Goal: Task Accomplishment & Management: Use online tool/utility

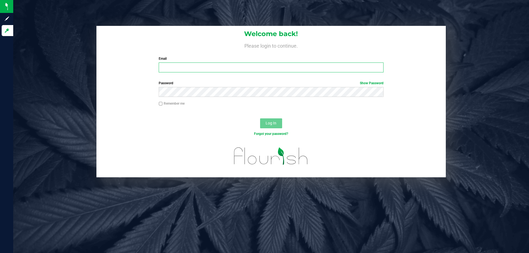
click at [220, 70] on input "Email" at bounding box center [271, 68] width 224 height 10
type input "[EMAIL_ADDRESS][DOMAIN_NAME]"
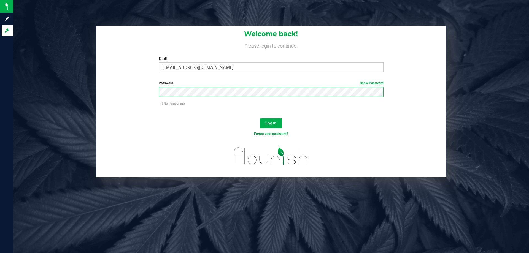
click at [260, 118] on button "Log In" at bounding box center [271, 123] width 22 height 10
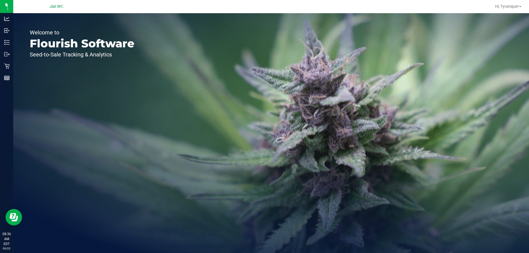
click at [502, 74] on div "Welcome to Flourish Software Seed-to-Sale Tracking & Analytics" at bounding box center [271, 133] width 516 height 240
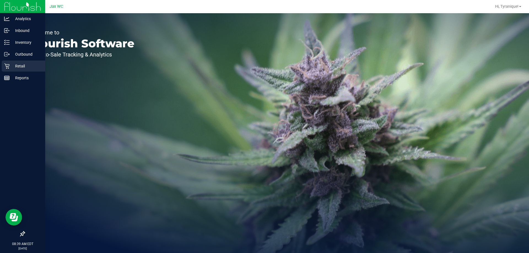
click at [12, 71] on div "Retail" at bounding box center [24, 66] width 44 height 11
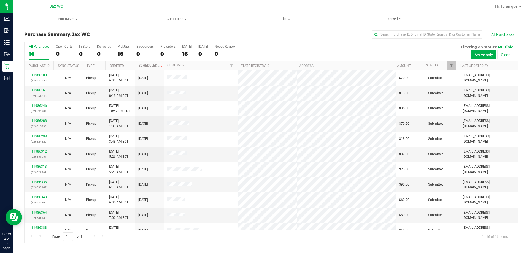
scroll to position [85, 0]
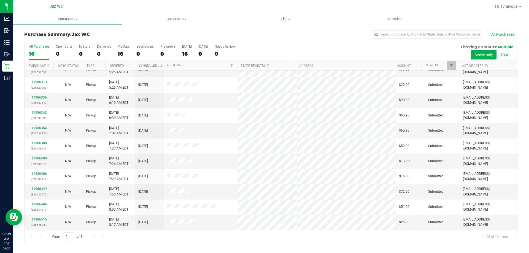
click at [282, 20] on span "Tills" at bounding box center [285, 19] width 108 height 5
click at [270, 31] on li "Manage tills" at bounding box center [285, 33] width 109 height 7
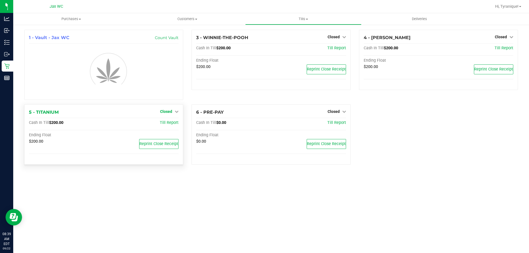
click at [175, 111] on icon at bounding box center [177, 112] width 4 height 4
click at [171, 124] on link "Open Till" at bounding box center [166, 123] width 15 height 4
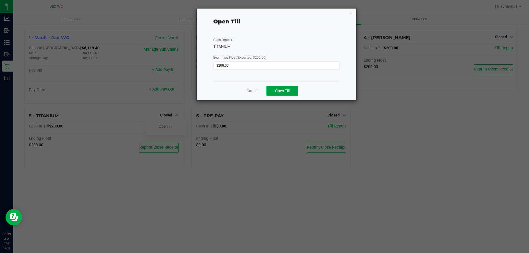
click at [292, 88] on button "Open Till" at bounding box center [282, 91] width 32 height 10
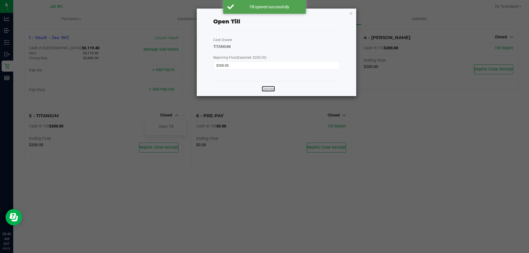
click at [262, 90] on link "Dismiss" at bounding box center [268, 89] width 13 height 6
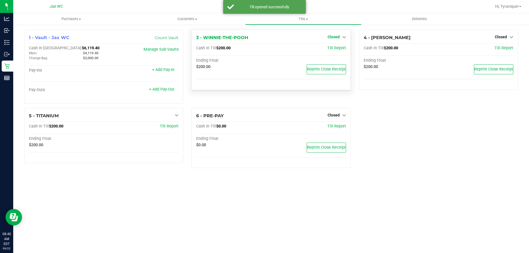
click at [329, 38] on span "Closed" at bounding box center [334, 37] width 12 height 4
click at [335, 45] on div "Open Till" at bounding box center [333, 49] width 41 height 16
click at [335, 49] on link "Open Till" at bounding box center [333, 48] width 15 height 4
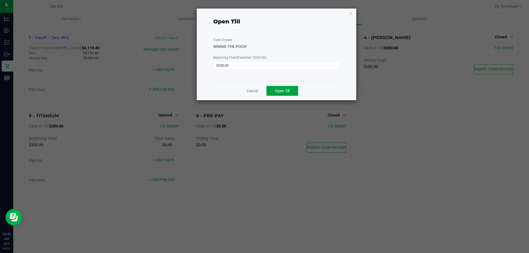
click at [281, 93] on span "Open Till" at bounding box center [282, 91] width 15 height 4
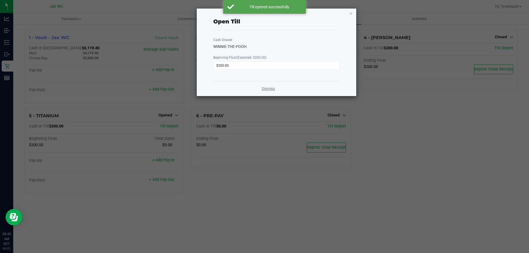
click at [267, 89] on link "Dismiss" at bounding box center [268, 89] width 13 height 6
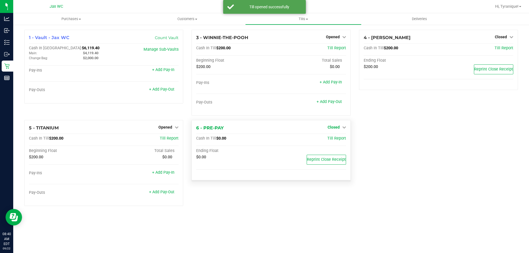
click at [333, 126] on span "Closed" at bounding box center [334, 127] width 12 height 4
click at [334, 139] on link "Open Till" at bounding box center [333, 139] width 15 height 4
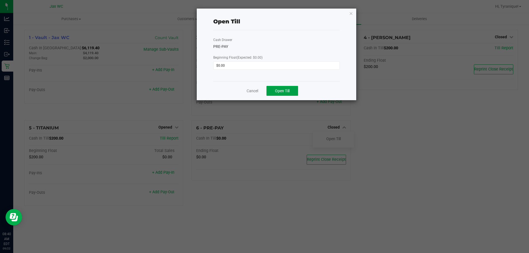
click at [288, 88] on button "Open Till" at bounding box center [282, 91] width 32 height 10
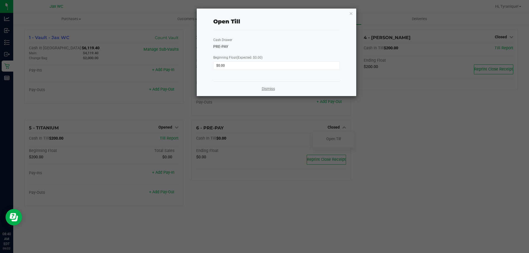
click at [266, 86] on link "Dismiss" at bounding box center [268, 89] width 13 height 6
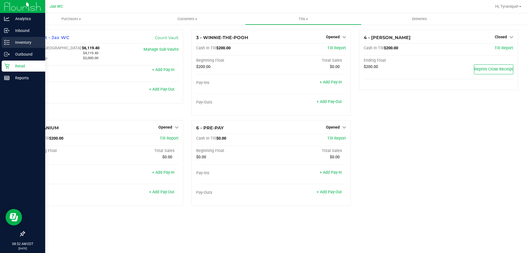
click at [17, 44] on p "Inventory" at bounding box center [26, 42] width 33 height 7
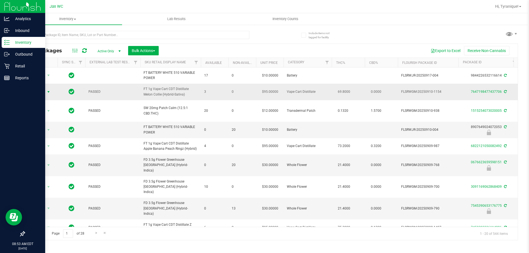
click at [41, 93] on span "Action" at bounding box center [37, 92] width 15 height 8
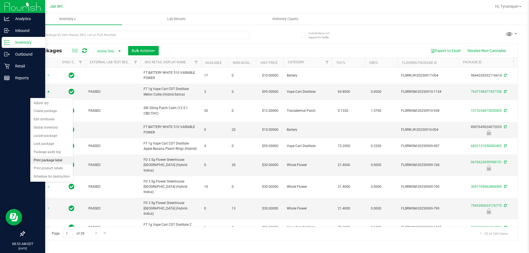
click at [48, 160] on li "Print package label" at bounding box center [51, 160] width 43 height 8
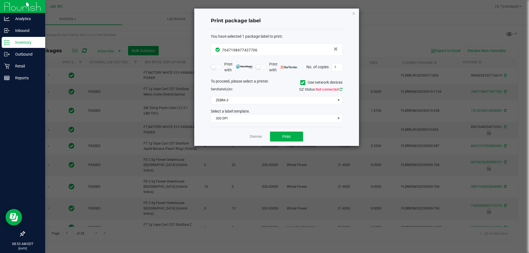
click at [340, 90] on icon at bounding box center [340, 90] width 3 height 4
click at [324, 104] on span "ZEBRA-3" at bounding box center [273, 100] width 124 height 8
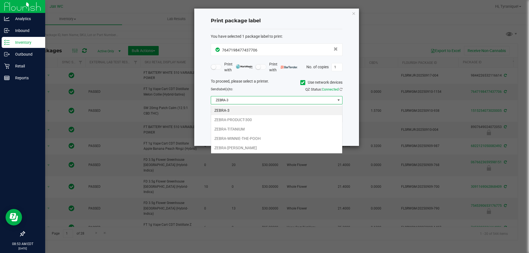
scroll to position [8, 132]
click at [240, 149] on li "ZEBRA-[PERSON_NAME]" at bounding box center [276, 147] width 131 height 9
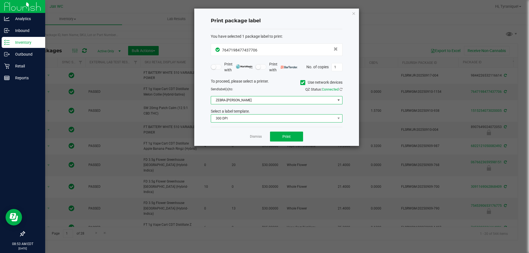
click at [227, 118] on span "300 DPI" at bounding box center [273, 119] width 124 height 8
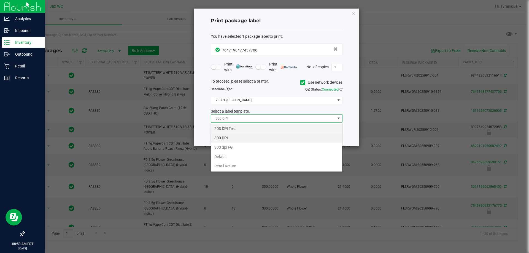
click at [226, 127] on li "203 DPI Test" at bounding box center [276, 128] width 131 height 9
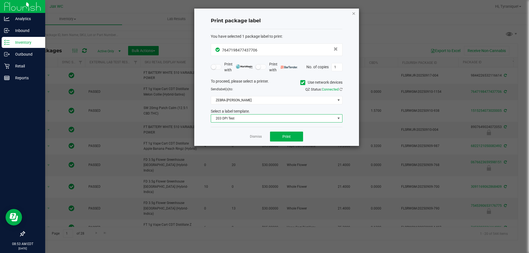
click at [352, 15] on icon "button" at bounding box center [354, 13] width 4 height 7
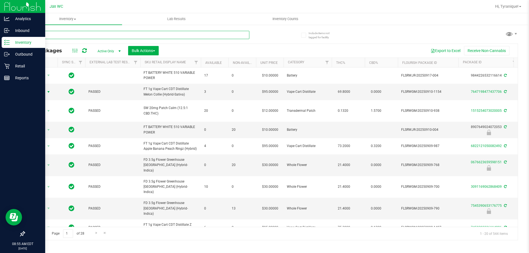
click at [67, 31] on input "text" at bounding box center [136, 35] width 225 height 8
type input "8582593673607491"
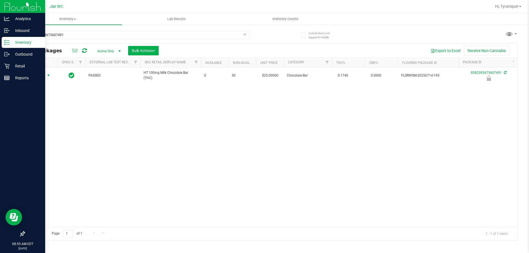
click at [48, 75] on span "select" at bounding box center [48, 75] width 4 height 4
click at [53, 137] on li "Unlock package" at bounding box center [47, 141] width 35 height 8
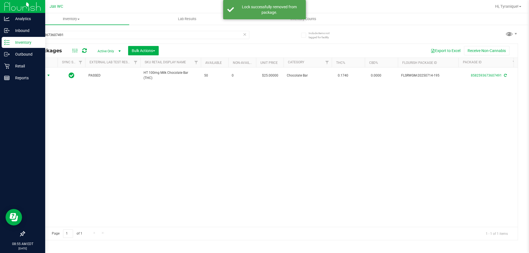
click at [45, 75] on span "select" at bounding box center [48, 76] width 7 height 8
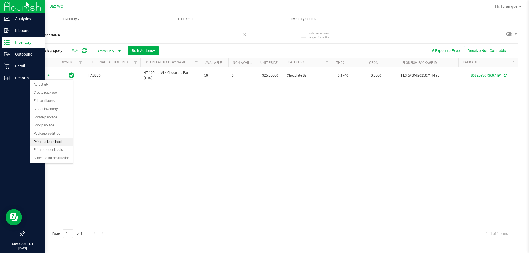
click at [56, 144] on li "Print package label" at bounding box center [51, 142] width 43 height 8
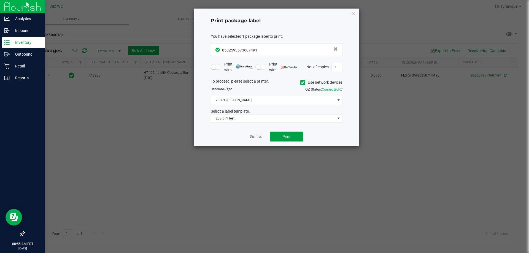
click at [283, 132] on button "Print" at bounding box center [286, 137] width 33 height 10
click at [353, 13] on icon "button" at bounding box center [354, 13] width 4 height 7
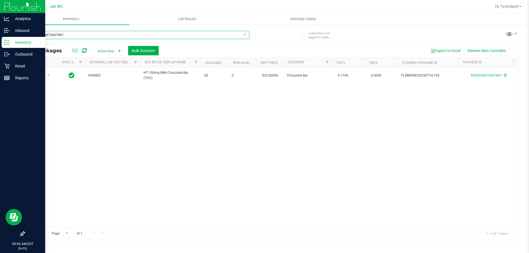
click at [56, 37] on input "8582593673607491" at bounding box center [136, 35] width 225 height 8
type input "6371351509083192"
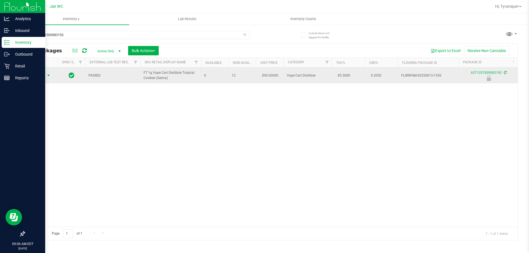
click at [40, 74] on span "Action" at bounding box center [37, 76] width 15 height 8
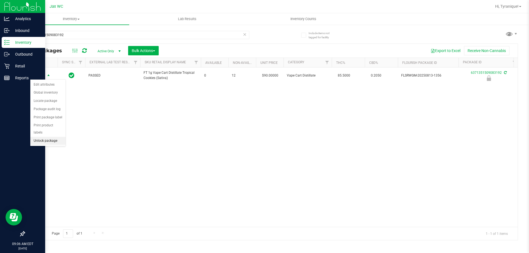
click at [47, 137] on li "Unlock package" at bounding box center [47, 141] width 35 height 8
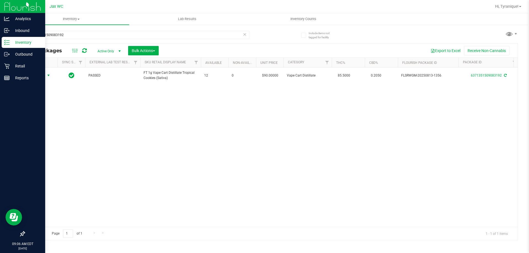
drag, startPoint x: 46, startPoint y: 76, endPoint x: 47, endPoint y: 81, distance: 5.0
click at [47, 79] on span "select" at bounding box center [48, 76] width 7 height 8
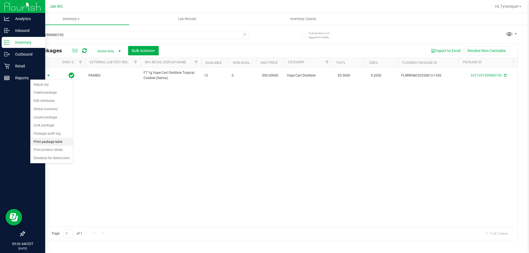
click at [54, 143] on li "Print package label" at bounding box center [51, 142] width 43 height 8
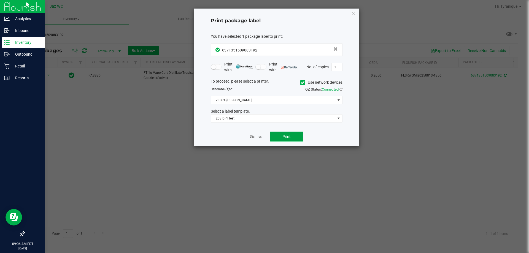
click at [283, 136] on span "Print" at bounding box center [286, 136] width 8 height 4
click at [351, 14] on div "Print package label You have selected 1 package label to print : 63713515090831…" at bounding box center [276, 77] width 165 height 137
click at [352, 14] on icon "button" at bounding box center [354, 13] width 4 height 7
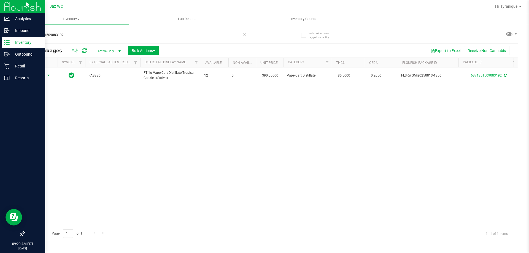
click at [74, 36] on input "6371351509083192" at bounding box center [136, 35] width 225 height 8
type input "FLSRWGM-20241120-2206"
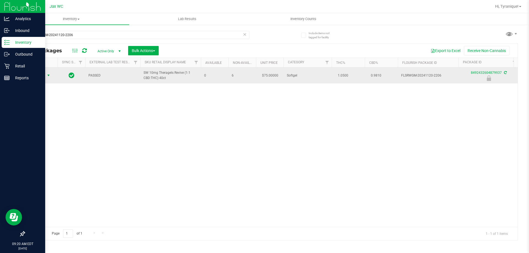
click at [41, 75] on span "Action" at bounding box center [37, 76] width 15 height 8
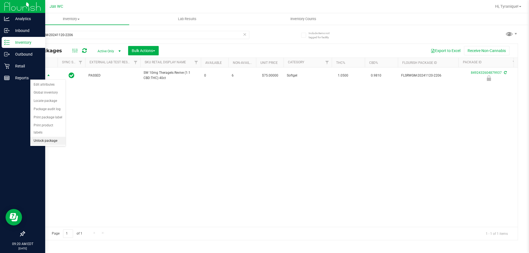
click at [45, 137] on li "Unlock package" at bounding box center [47, 141] width 35 height 8
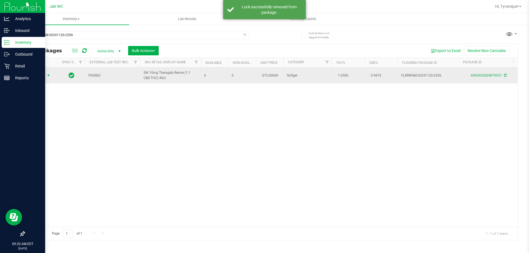
click at [46, 75] on span "select" at bounding box center [48, 75] width 4 height 4
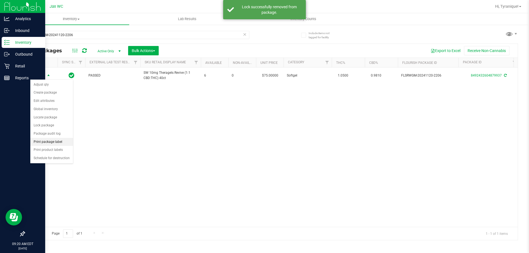
click at [61, 140] on li "Print package label" at bounding box center [51, 142] width 43 height 8
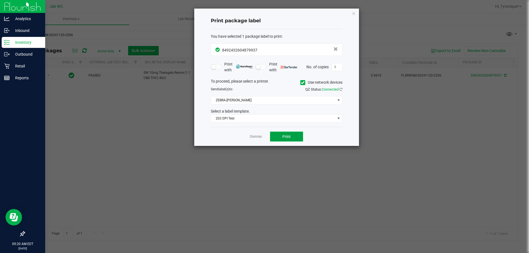
click at [293, 139] on button "Print" at bounding box center [286, 137] width 33 height 10
click at [352, 13] on icon "button" at bounding box center [354, 13] width 4 height 7
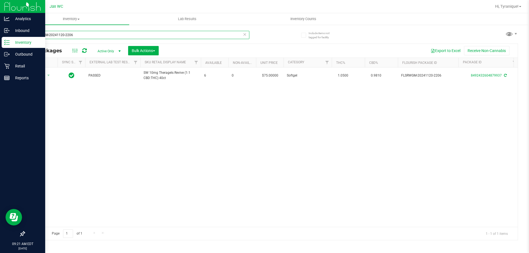
click at [89, 37] on input "FLSRWGM-20241120-2206" at bounding box center [136, 35] width 225 height 8
type input "3589358794639368"
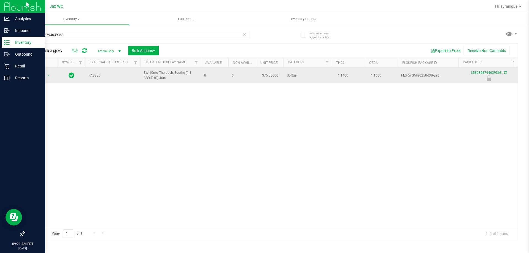
click at [36, 70] on td "Action Action Edit attributes Global inventory Locate package Package audit log…" at bounding box center [41, 75] width 33 height 16
click at [37, 75] on span "Action" at bounding box center [37, 76] width 15 height 8
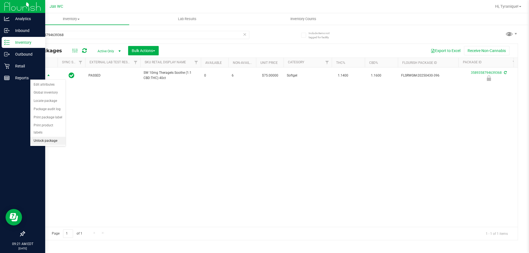
drag, startPoint x: 55, startPoint y: 129, endPoint x: 57, endPoint y: 137, distance: 7.7
click at [57, 137] on ul "Edit attributes Global inventory Locate package Package audit log Print package…" at bounding box center [47, 113] width 35 height 64
click at [57, 137] on li "Unlock package" at bounding box center [47, 141] width 35 height 8
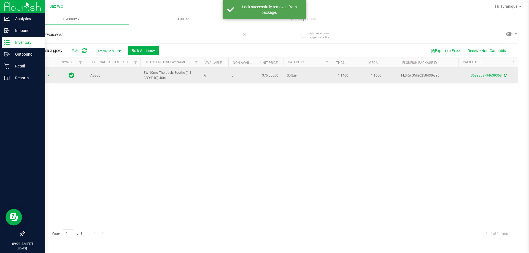
click at [41, 76] on span "Action" at bounding box center [37, 76] width 15 height 8
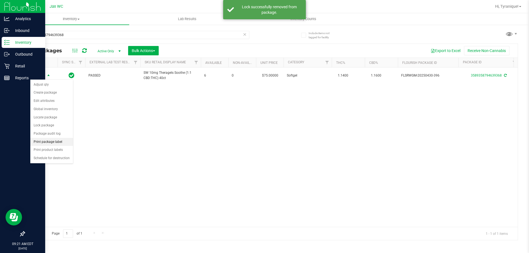
click at [57, 143] on li "Print package label" at bounding box center [51, 142] width 43 height 8
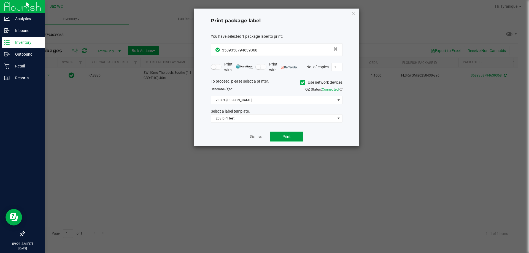
click at [278, 135] on button "Print" at bounding box center [286, 137] width 33 height 10
click at [254, 135] on link "Dismiss" at bounding box center [256, 136] width 12 height 5
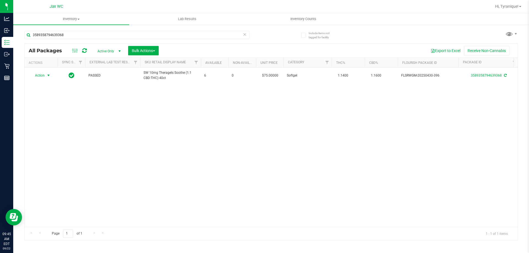
click at [246, 35] on icon at bounding box center [245, 34] width 4 height 7
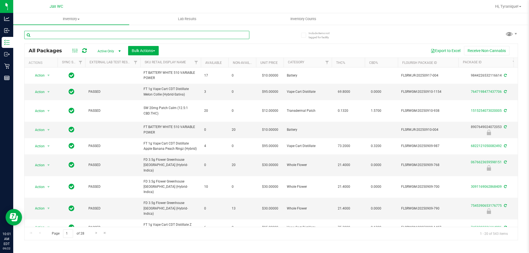
click at [79, 36] on input "text" at bounding box center [136, 35] width 225 height 8
type input "7368083723471232"
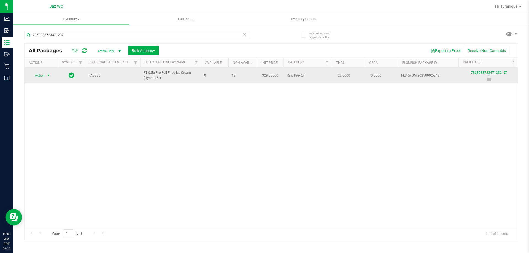
click at [45, 77] on span "select" at bounding box center [48, 76] width 7 height 8
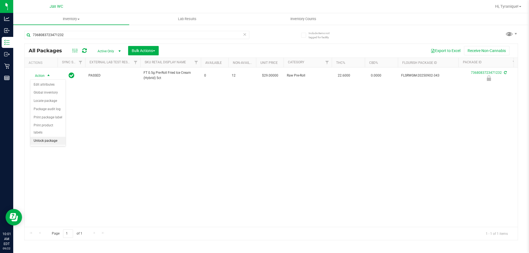
click at [48, 137] on li "Unlock package" at bounding box center [47, 141] width 35 height 8
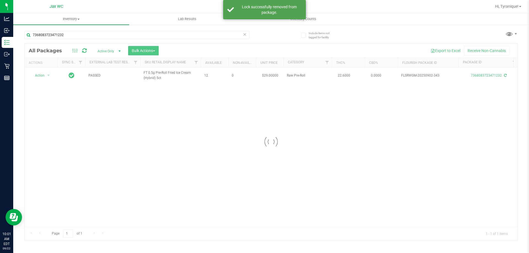
click at [45, 76] on div at bounding box center [271, 142] width 493 height 196
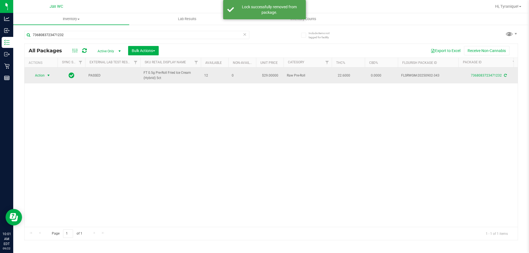
click at [46, 77] on span "select" at bounding box center [48, 76] width 7 height 8
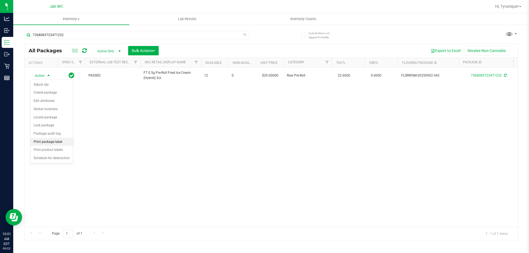
click at [51, 140] on li "Print package label" at bounding box center [51, 142] width 43 height 8
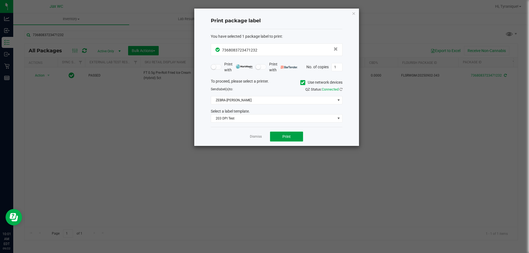
click at [281, 137] on button "Print" at bounding box center [286, 137] width 33 height 10
click at [352, 12] on icon "button" at bounding box center [354, 13] width 4 height 7
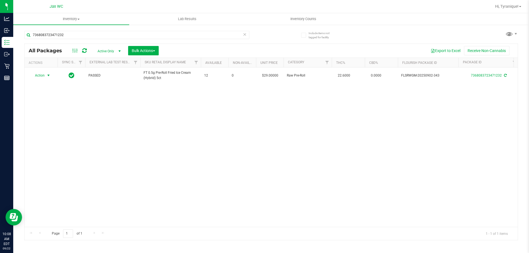
click at [121, 40] on div "7368083723471232" at bounding box center [136, 37] width 225 height 13
click at [121, 38] on input "7368083723471232" at bounding box center [136, 35] width 225 height 8
type input "2379855405861380"
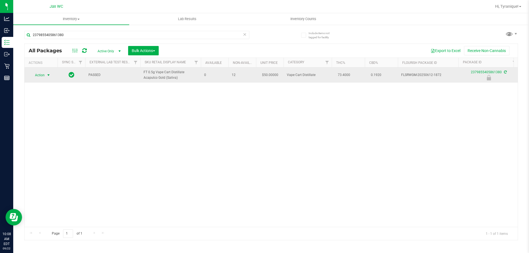
click at [47, 77] on span "select" at bounding box center [48, 75] width 4 height 4
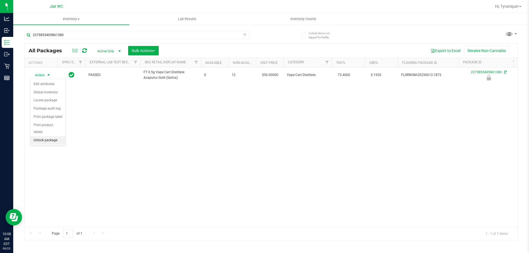
click at [53, 136] on li "Unlock package" at bounding box center [47, 140] width 35 height 8
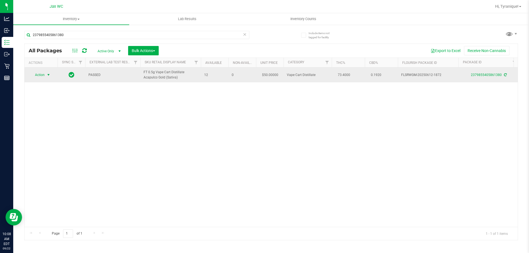
click at [47, 72] on span "select" at bounding box center [48, 75] width 7 height 8
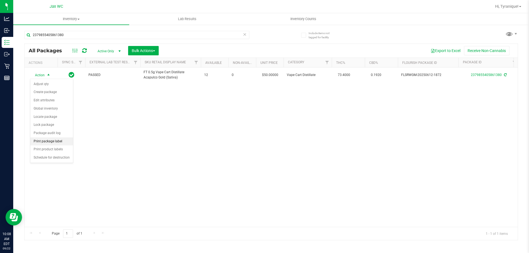
click at [56, 143] on li "Print package label" at bounding box center [51, 141] width 43 height 8
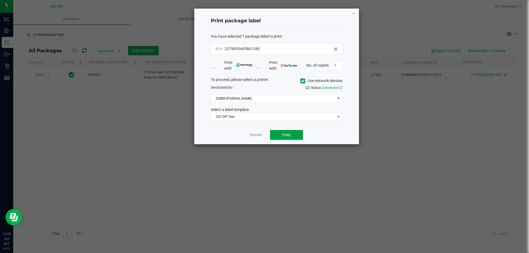
click at [288, 136] on span "Print" at bounding box center [286, 135] width 8 height 4
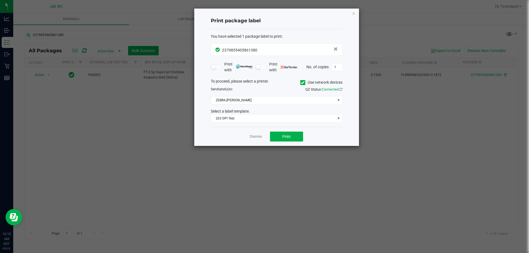
click at [262, 136] on div "Dismiss Print" at bounding box center [277, 136] width 132 height 19
click at [246, 134] on div "Dismiss Print" at bounding box center [277, 136] width 132 height 19
click at [258, 134] on app-cancel-button "Dismiss" at bounding box center [256, 137] width 12 height 6
click at [257, 138] on link "Dismiss" at bounding box center [256, 136] width 12 height 5
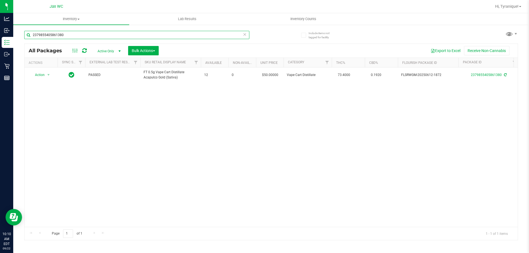
click at [184, 39] on input "2379855405861380" at bounding box center [136, 35] width 225 height 8
type input "7204532971805906"
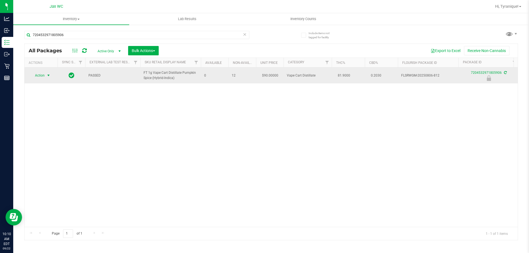
click at [48, 74] on span "select" at bounding box center [48, 75] width 4 height 4
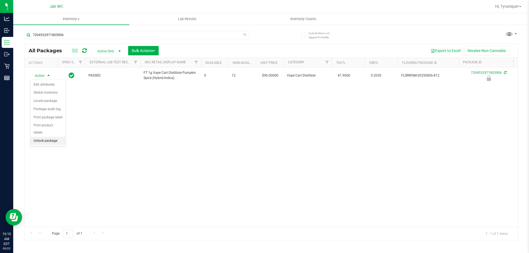
click at [57, 137] on li "Unlock package" at bounding box center [47, 141] width 35 height 8
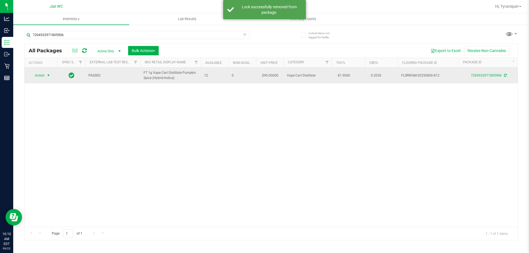
click at [45, 78] on span "select" at bounding box center [48, 76] width 7 height 8
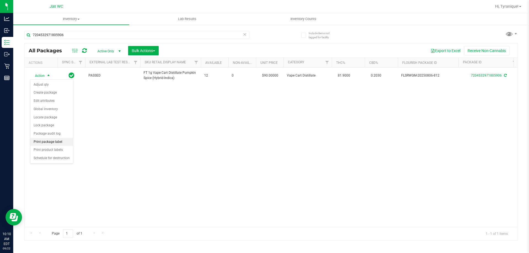
click at [52, 143] on li "Print package label" at bounding box center [51, 142] width 43 height 8
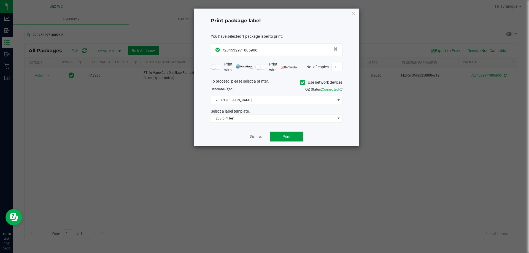
click at [281, 136] on button "Print" at bounding box center [286, 137] width 33 height 10
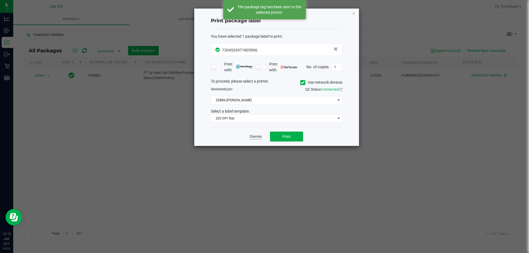
click at [252, 138] on link "Dismiss" at bounding box center [256, 136] width 12 height 5
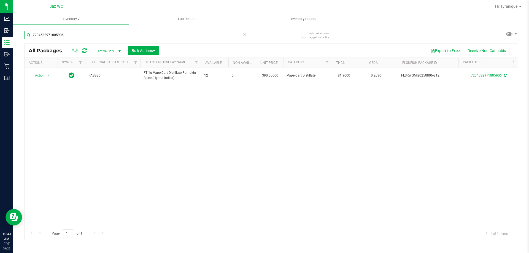
click at [134, 38] on input "7204532971805906" at bounding box center [136, 35] width 225 height 8
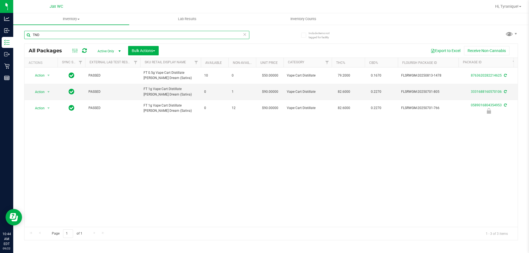
type input "TND"
click at [245, 35] on icon at bounding box center [245, 34] width 4 height 7
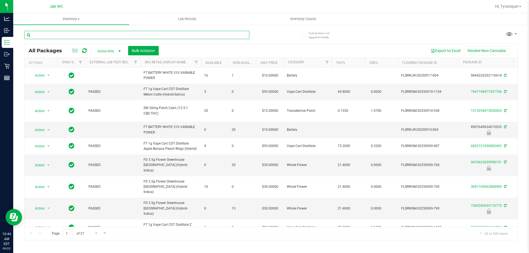
click at [219, 37] on input "text" at bounding box center [136, 35] width 225 height 8
type input "0589016804354953"
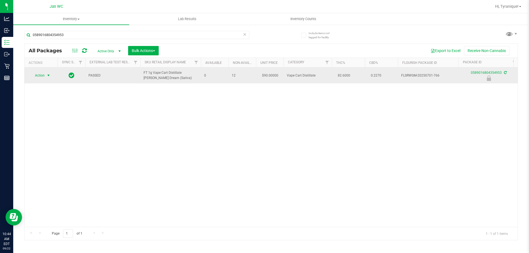
click at [45, 73] on span "Action" at bounding box center [37, 76] width 15 height 8
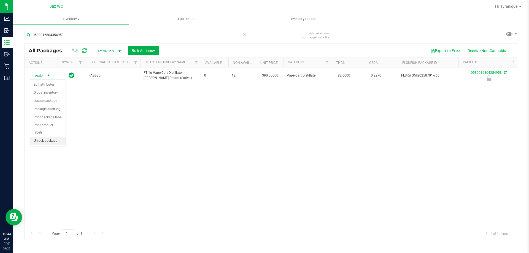
click at [48, 137] on li "Unlock package" at bounding box center [47, 141] width 35 height 8
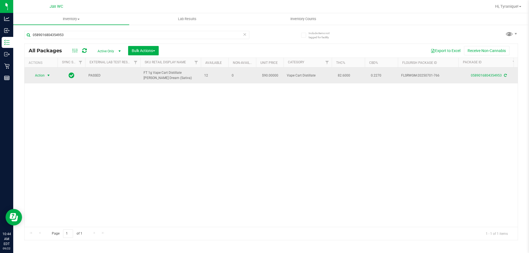
click at [41, 77] on span "Action" at bounding box center [37, 76] width 15 height 8
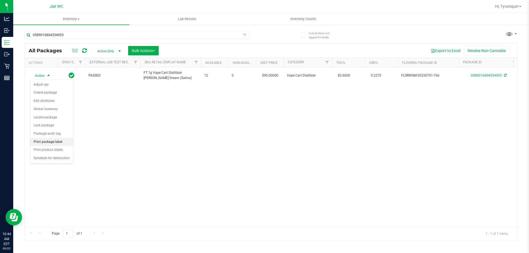
click at [56, 143] on li "Print package label" at bounding box center [51, 142] width 43 height 8
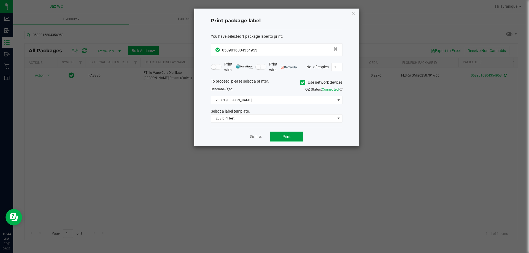
click at [277, 139] on button "Print" at bounding box center [286, 137] width 33 height 10
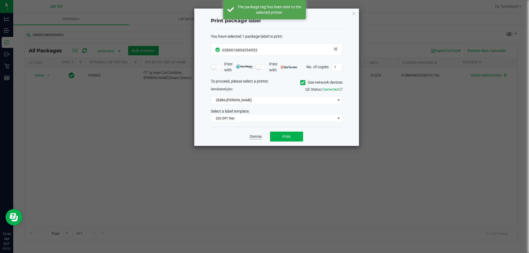
click at [258, 138] on link "Dismiss" at bounding box center [256, 136] width 12 height 5
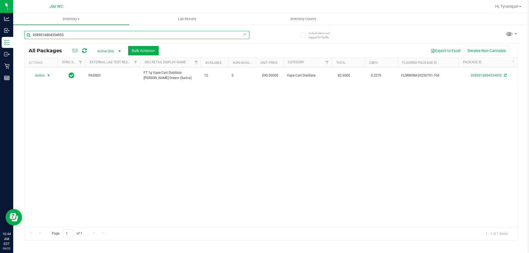
click at [129, 34] on input "0589016804354953" at bounding box center [136, 35] width 225 height 8
type input "4245546268977048"
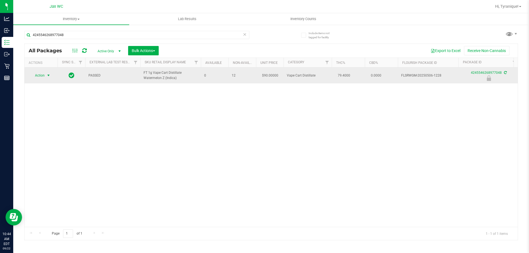
click at [47, 72] on span "select" at bounding box center [48, 76] width 7 height 8
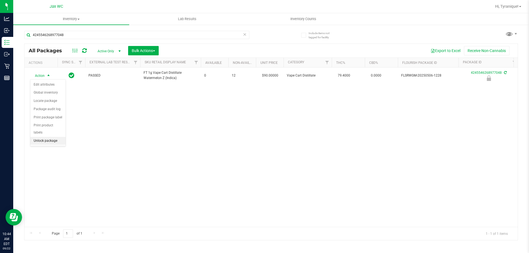
drag, startPoint x: 53, startPoint y: 134, endPoint x: 64, endPoint y: 126, distance: 14.0
click at [53, 137] on li "Unlock package" at bounding box center [47, 141] width 35 height 8
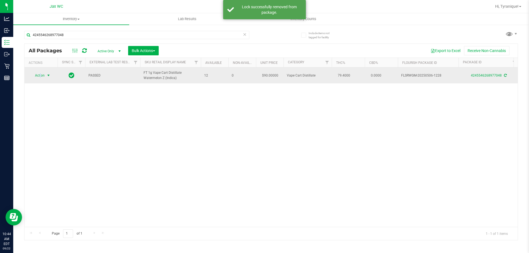
click at [40, 77] on span "Action" at bounding box center [37, 76] width 15 height 8
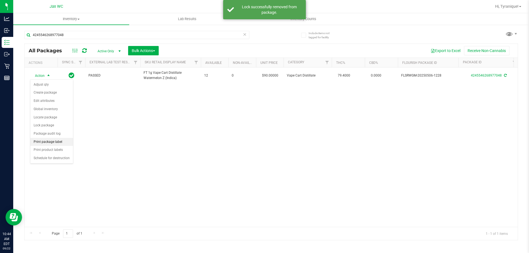
click at [50, 144] on li "Print package label" at bounding box center [51, 142] width 43 height 8
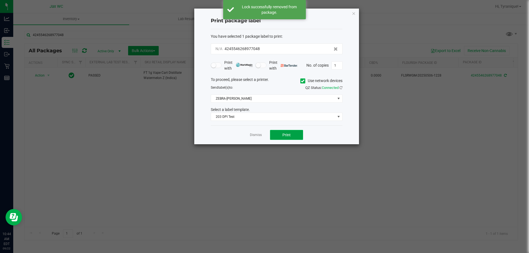
click at [278, 137] on button "Print" at bounding box center [286, 135] width 33 height 10
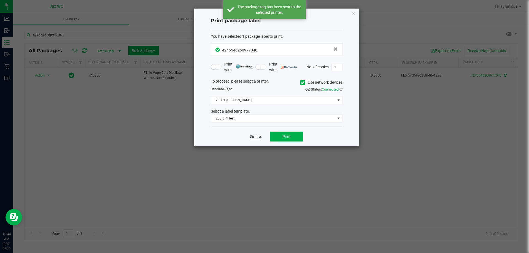
click at [255, 136] on link "Dismiss" at bounding box center [256, 136] width 12 height 5
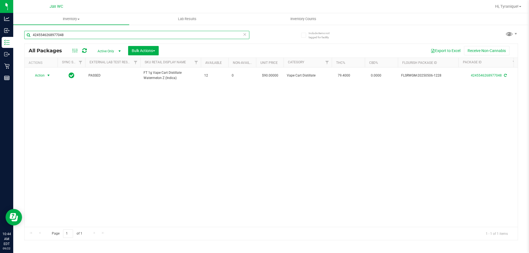
click at [81, 33] on input "4245546268977048" at bounding box center [136, 35] width 225 height 8
type input "8514240512668268"
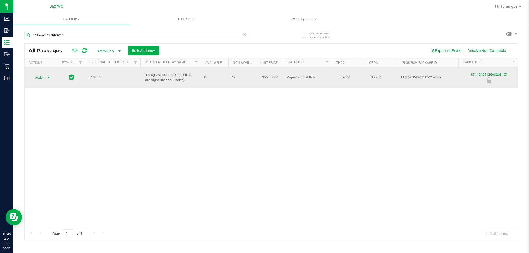
click at [44, 75] on span "Action" at bounding box center [37, 78] width 15 height 8
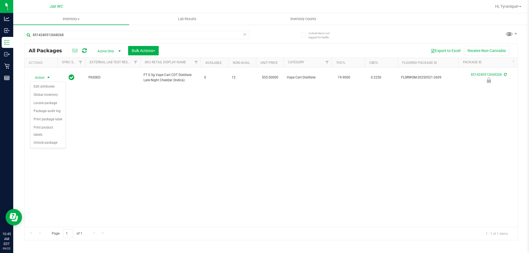
click at [51, 141] on div "Action Edit attributes Global inventory Locate package Package audit log Print …" at bounding box center [48, 115] width 36 height 67
click at [50, 139] on li "Unlock package" at bounding box center [47, 143] width 35 height 8
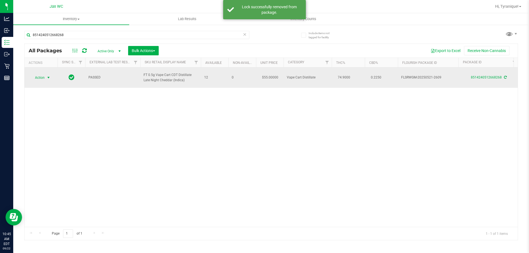
click at [43, 79] on span "Action" at bounding box center [37, 78] width 15 height 8
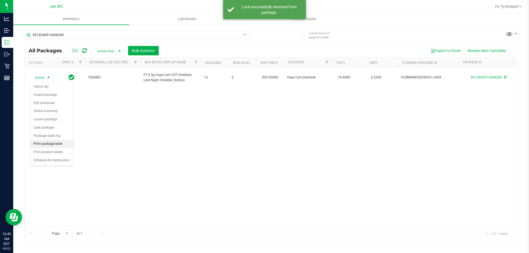
click at [59, 142] on li "Print package label" at bounding box center [51, 144] width 43 height 8
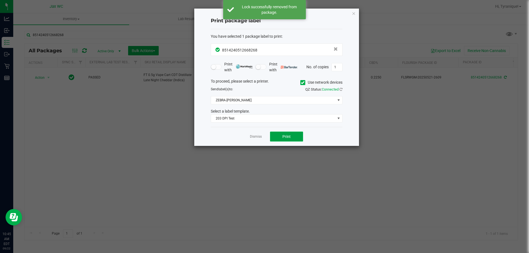
click at [289, 140] on button "Print" at bounding box center [286, 137] width 33 height 10
click at [256, 134] on app-cancel-button "Dismiss" at bounding box center [256, 137] width 12 height 6
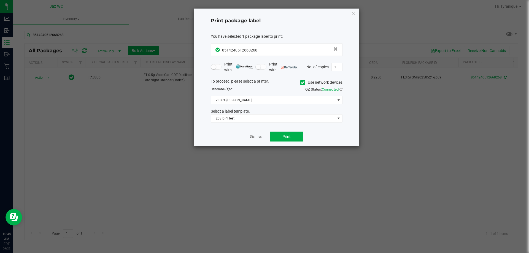
click at [251, 135] on link "Dismiss" at bounding box center [256, 136] width 12 height 5
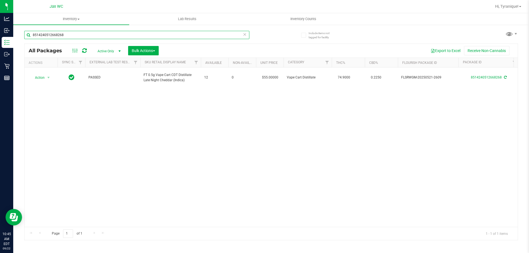
click at [183, 33] on input "8514240512668268" at bounding box center [136, 35] width 225 height 8
type input "4148335993152408"
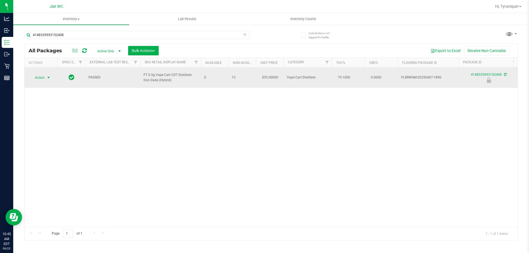
click at [48, 77] on span "select" at bounding box center [48, 77] width 4 height 4
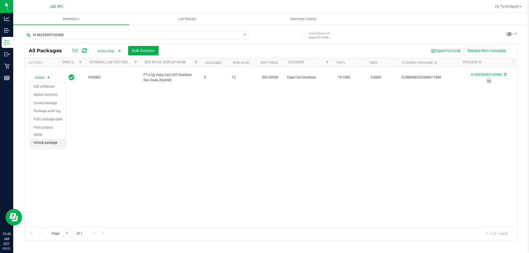
click at [56, 139] on li "Unlock package" at bounding box center [47, 143] width 35 height 8
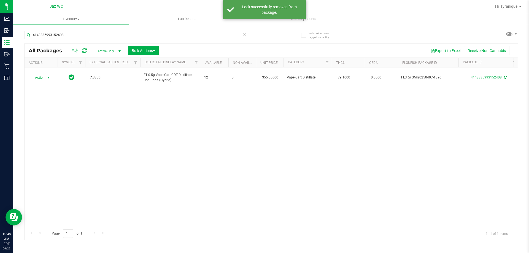
click at [44, 78] on span "Action" at bounding box center [37, 78] width 15 height 8
click at [57, 144] on li "Print package label" at bounding box center [51, 144] width 43 height 8
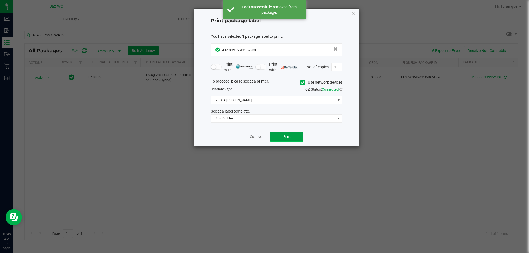
click at [281, 138] on button "Print" at bounding box center [286, 137] width 33 height 10
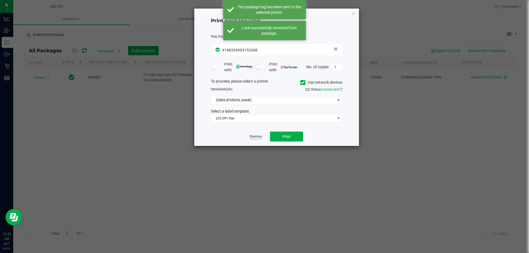
click at [258, 137] on link "Dismiss" at bounding box center [256, 136] width 12 height 5
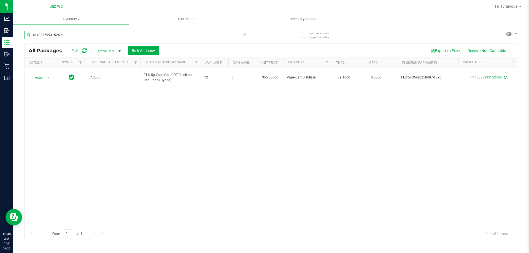
click at [226, 35] on input "4148335993152408" at bounding box center [136, 35] width 225 height 8
type input "0416260930081140"
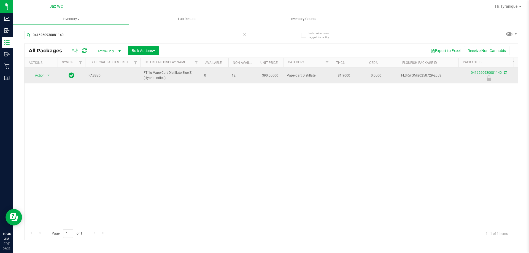
click at [42, 74] on span "Action" at bounding box center [37, 76] width 15 height 8
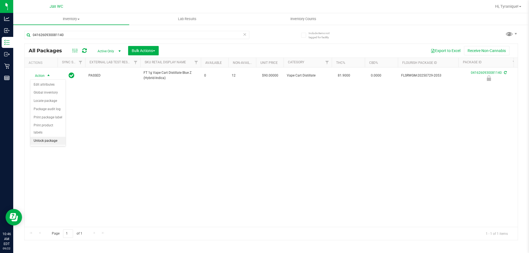
click at [54, 137] on li "Unlock package" at bounding box center [47, 141] width 35 height 8
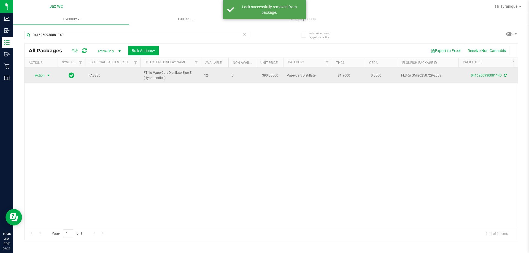
click at [50, 76] on span "select" at bounding box center [48, 76] width 7 height 8
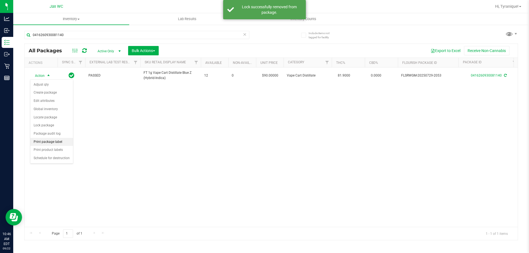
click at [61, 143] on li "Print package label" at bounding box center [51, 142] width 43 height 8
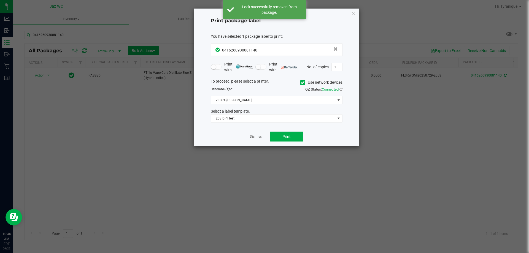
click at [263, 135] on div "Dismiss Print" at bounding box center [277, 136] width 132 height 19
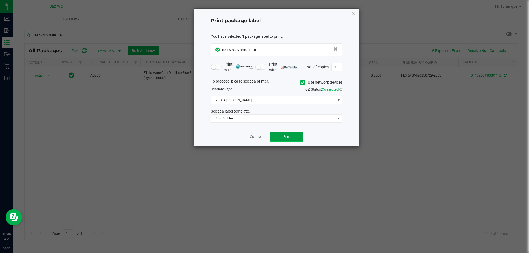
click at [280, 135] on button "Print" at bounding box center [286, 137] width 33 height 10
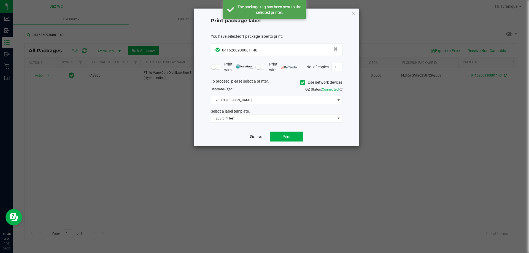
click at [255, 135] on link "Dismiss" at bounding box center [256, 136] width 12 height 5
